Goal: Information Seeking & Learning: Learn about a topic

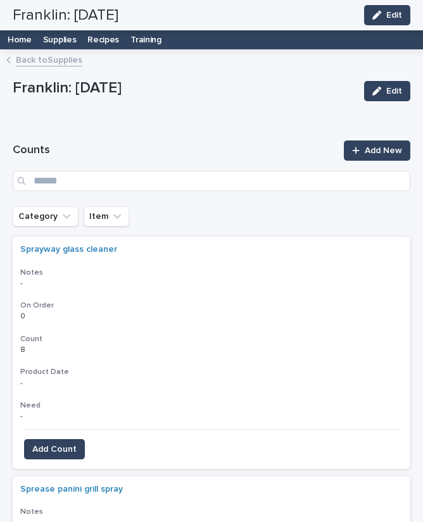
scroll to position [20, 0]
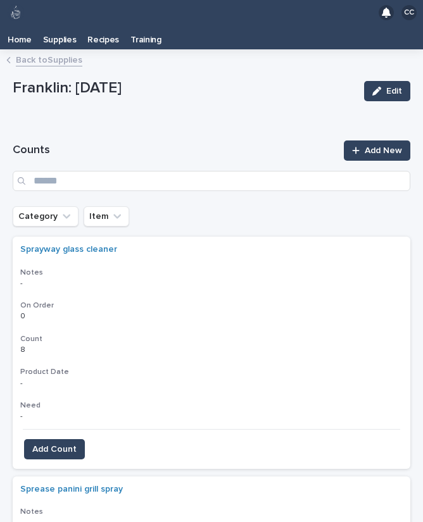
click at [95, 25] on p "Recipes" at bounding box center [103, 35] width 32 height 20
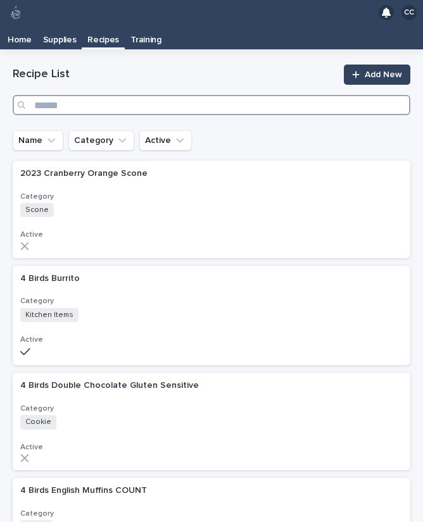
click at [108, 95] on input "Search" at bounding box center [211, 105] width 397 height 20
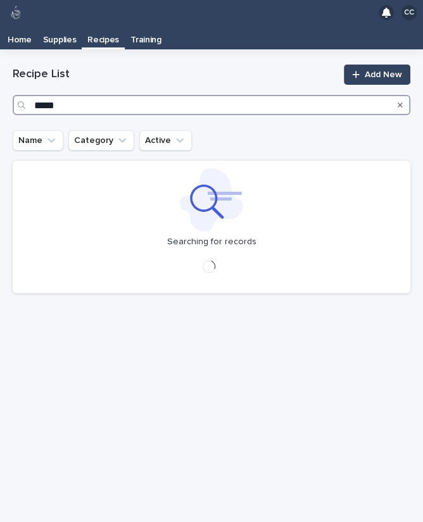
type input "******"
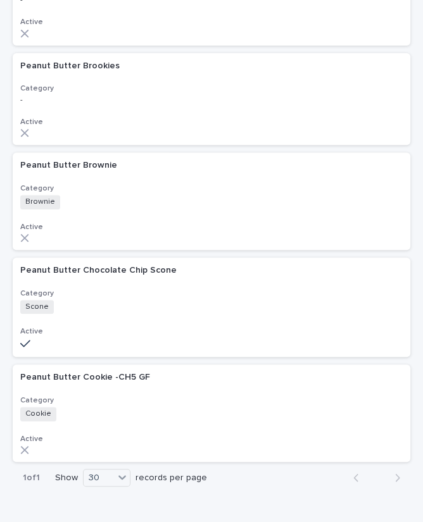
scroll to position [213, 0]
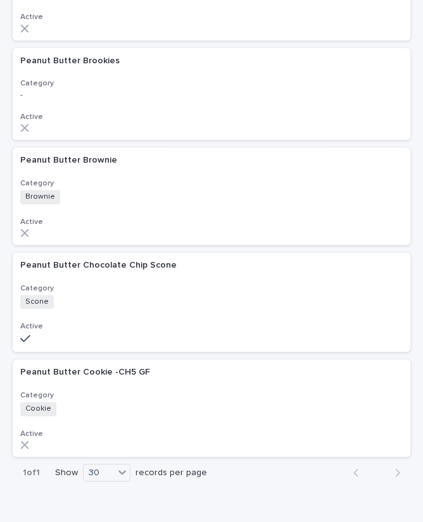
click at [185, 295] on div "Scone + 0" at bounding box center [130, 302] width 221 height 14
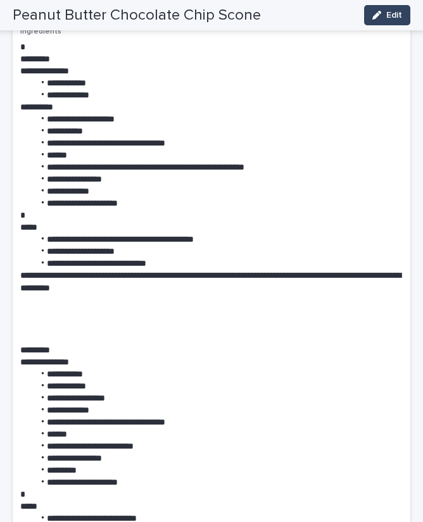
scroll to position [192, 0]
